Goal: Information Seeking & Learning: Learn about a topic

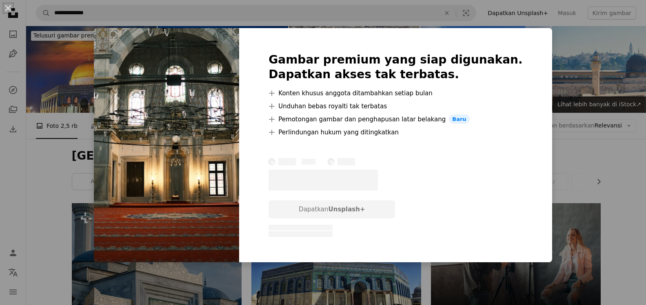
scroll to position [2936, 0]
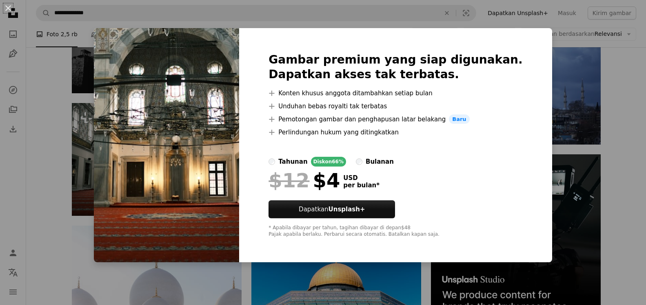
click at [53, 139] on div "An X shape Gambar premium yang siap digunakan. Dapatkan akses tak terbatas. A p…" at bounding box center [323, 152] width 646 height 305
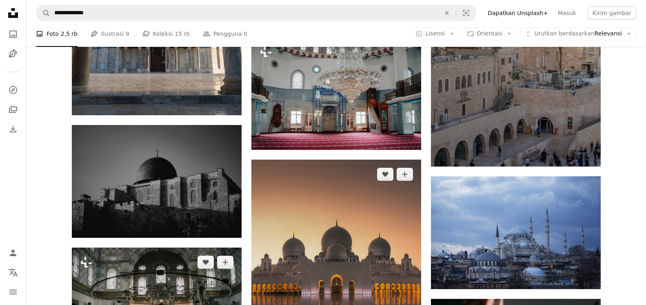
scroll to position [2769, 0]
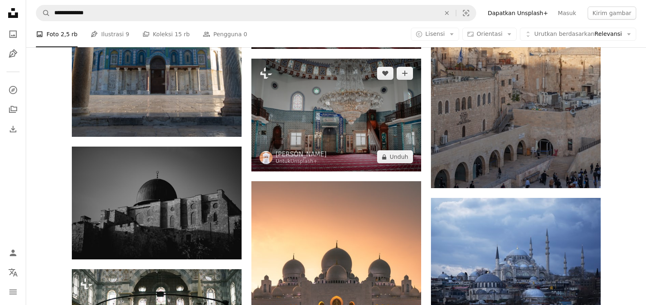
click at [348, 129] on img at bounding box center [336, 115] width 170 height 113
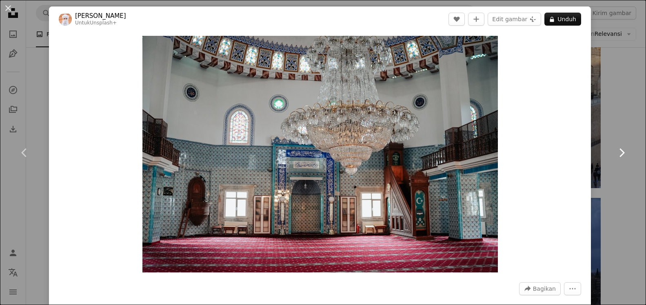
click at [618, 155] on icon "Chevron right" at bounding box center [621, 152] width 13 height 13
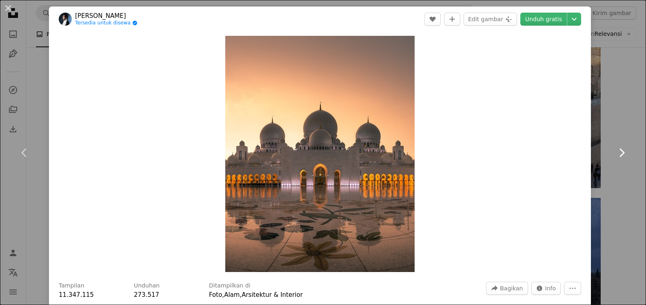
click at [618, 155] on icon "Chevron right" at bounding box center [621, 152] width 13 height 13
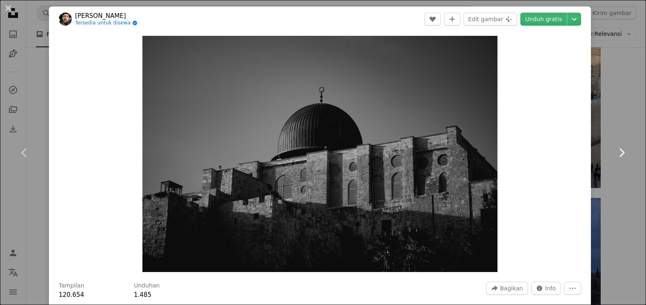
click at [618, 155] on icon "Chevron right" at bounding box center [621, 152] width 13 height 13
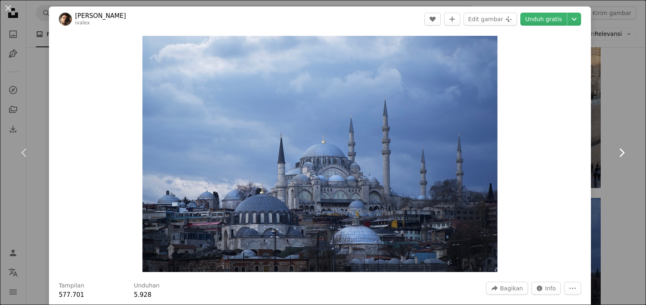
click at [618, 155] on icon "Chevron right" at bounding box center [621, 152] width 13 height 13
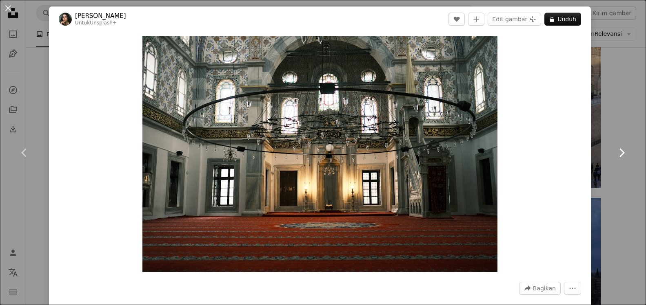
click at [623, 153] on icon at bounding box center [621, 152] width 5 height 9
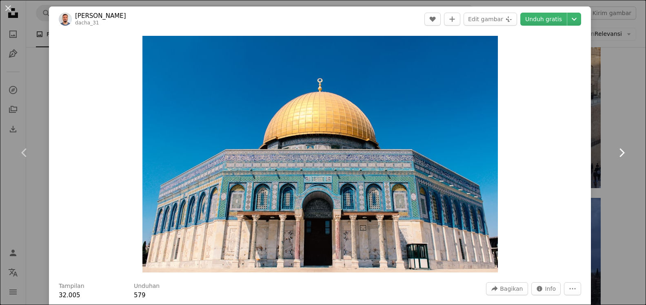
click at [624, 153] on icon at bounding box center [621, 152] width 5 height 9
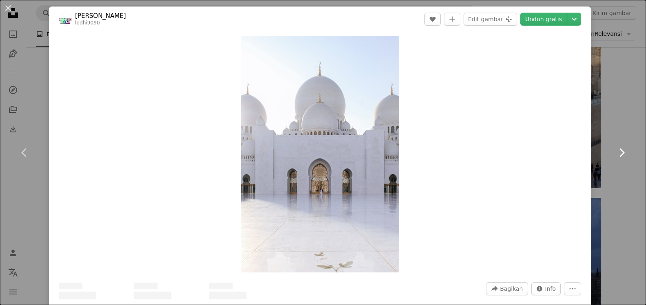
click at [624, 153] on icon at bounding box center [621, 152] width 5 height 9
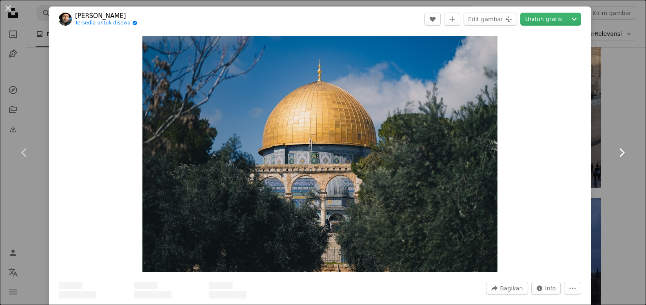
click at [624, 153] on icon at bounding box center [621, 152] width 5 height 9
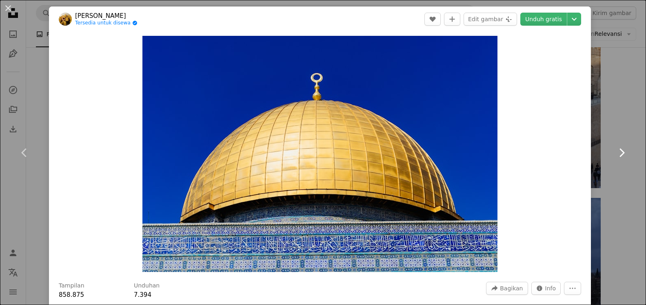
click at [623, 153] on icon at bounding box center [621, 152] width 5 height 9
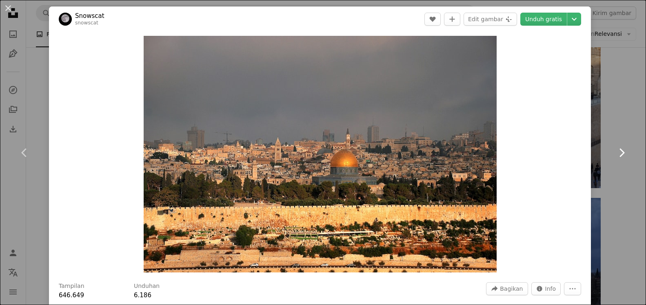
click at [623, 153] on icon at bounding box center [621, 152] width 5 height 9
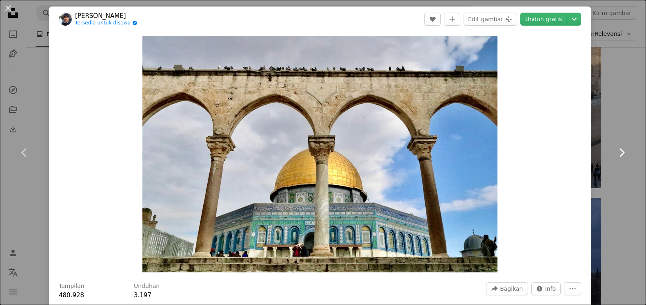
click at [623, 153] on icon at bounding box center [621, 152] width 5 height 9
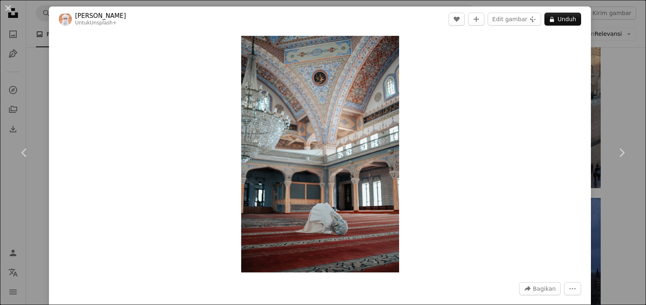
click at [607, 44] on div "An X shape Chevron left Chevron right Ahmed Untuk Unsplash+ A heart A plus sign…" at bounding box center [323, 152] width 646 height 305
